Goal: Transaction & Acquisition: Purchase product/service

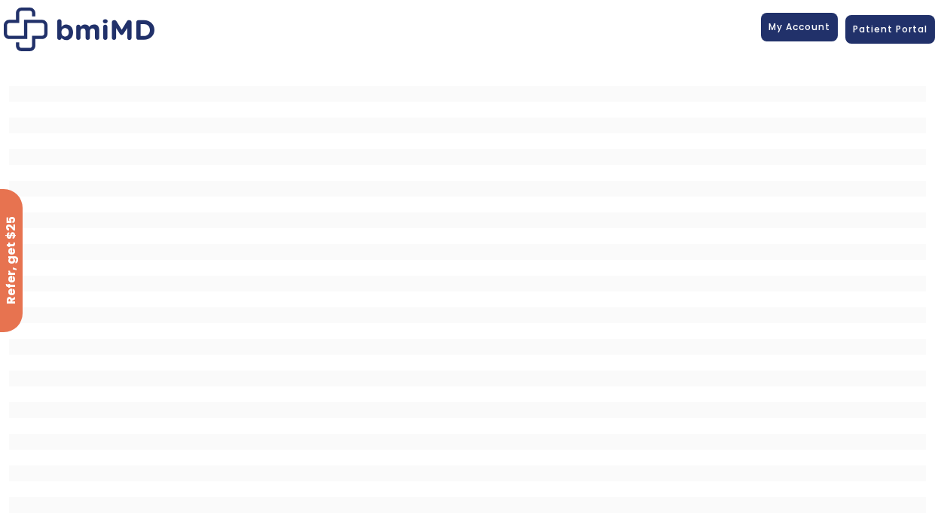
click at [786, 32] on span "My Account" at bounding box center [800, 26] width 62 height 13
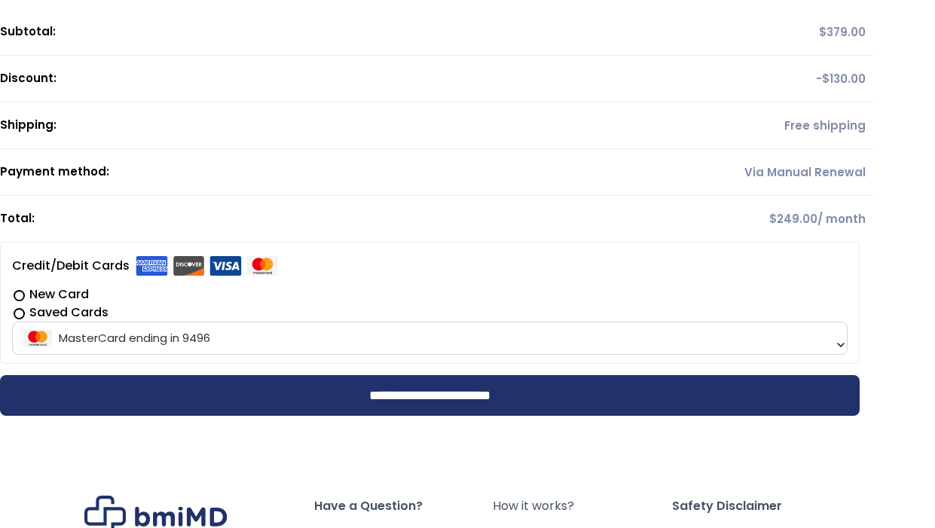
scroll to position [211, 0]
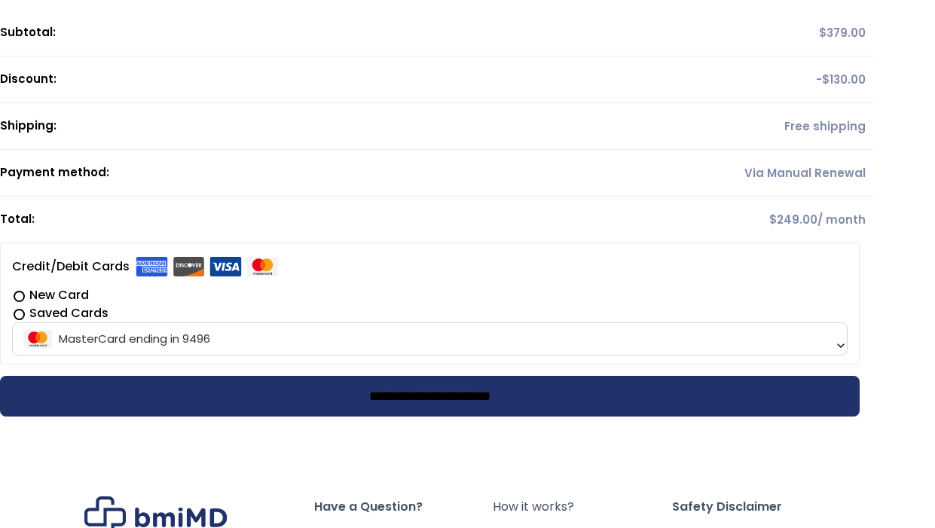
click at [635, 398] on input "**********" at bounding box center [430, 396] width 860 height 41
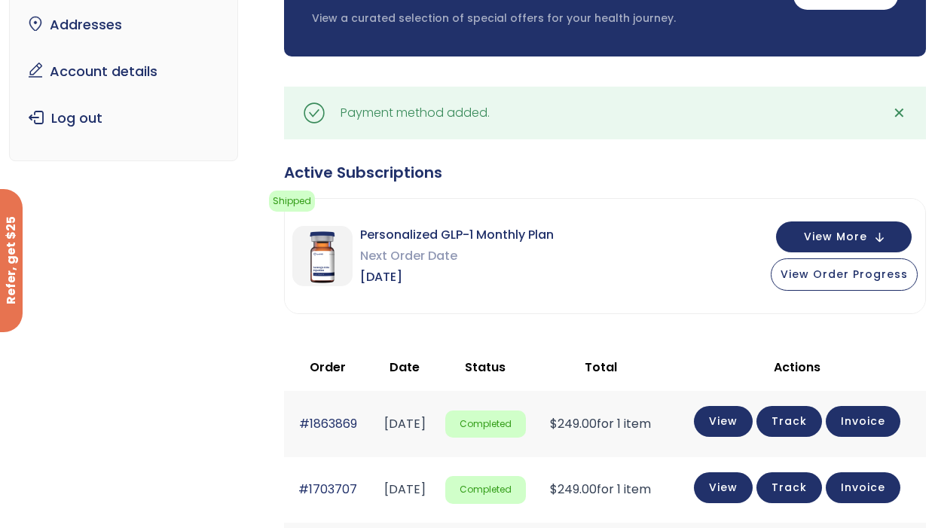
scroll to position [188, 0]
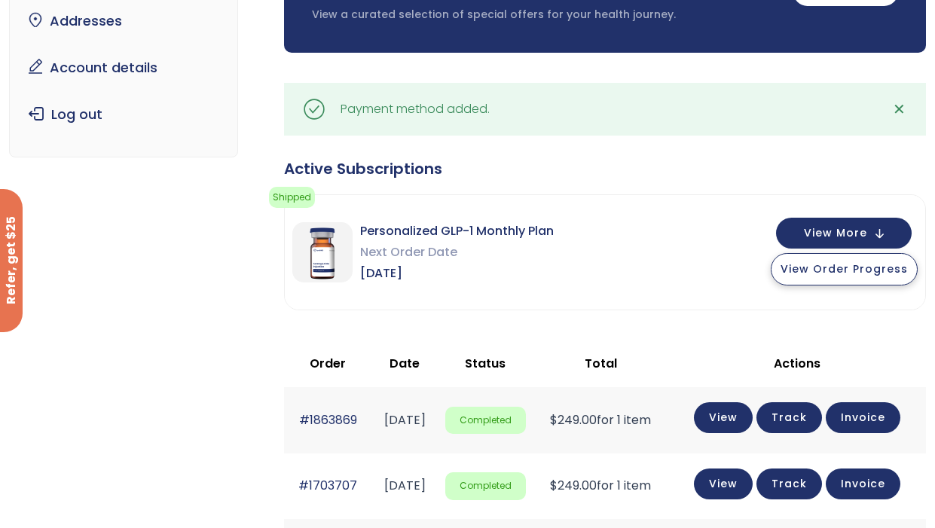
click at [822, 273] on span "View Order Progress" at bounding box center [844, 269] width 127 height 15
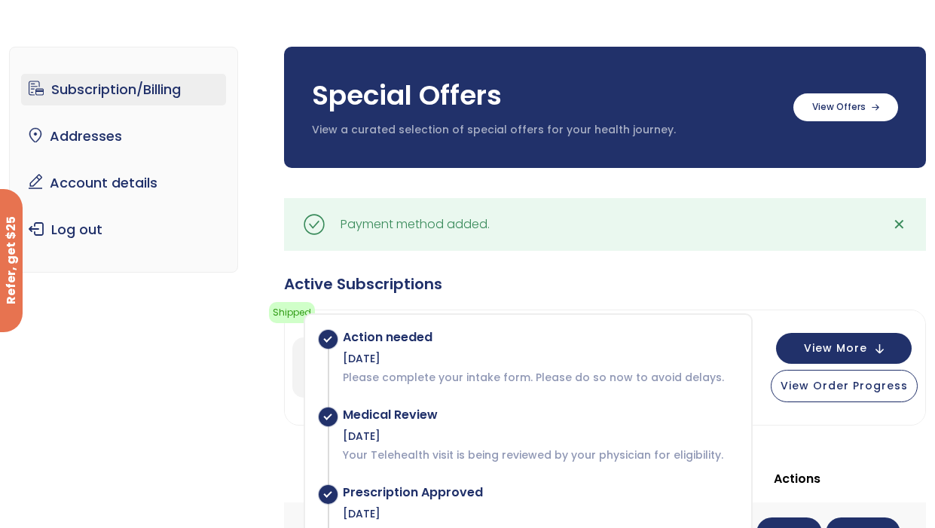
scroll to position [0, 0]
